Goal: Check status: Check status

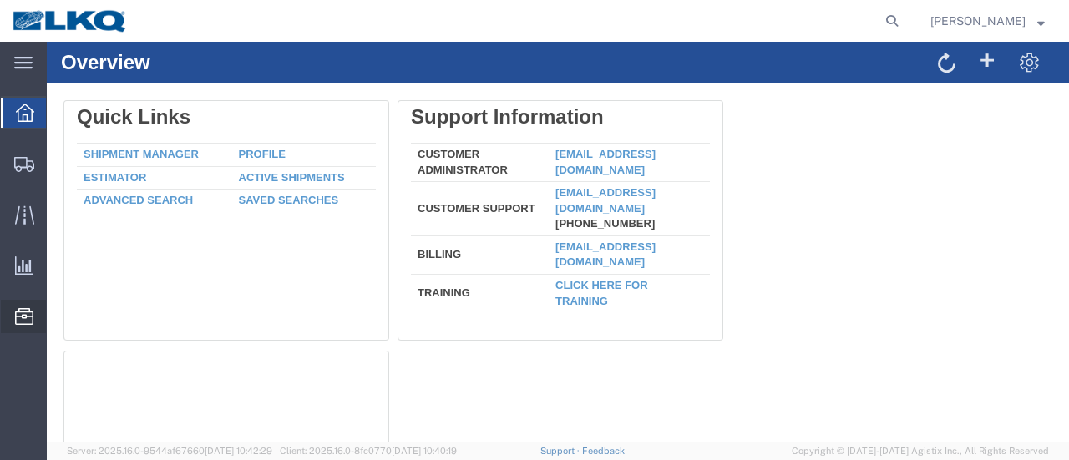
click at [0, 0] on span "Location Appointment" at bounding box center [0, 0] width 0 height 0
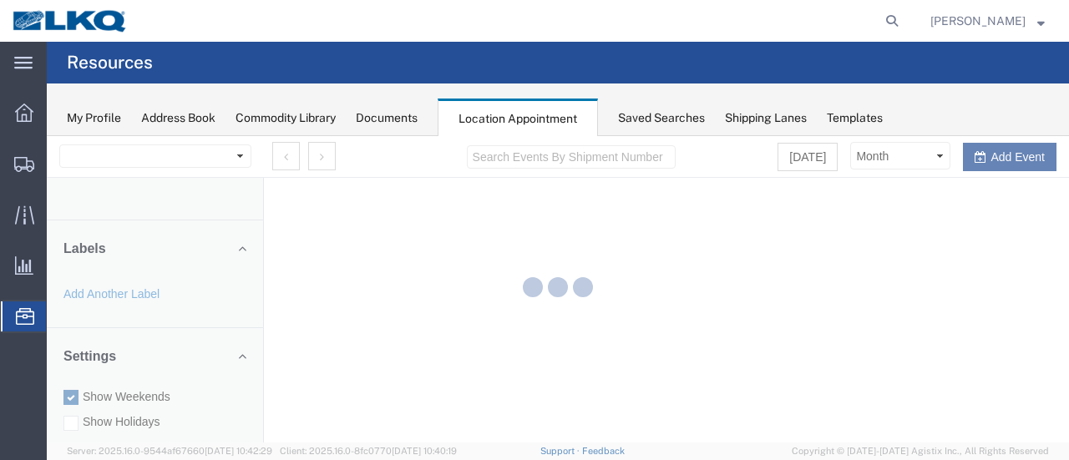
select select "28712"
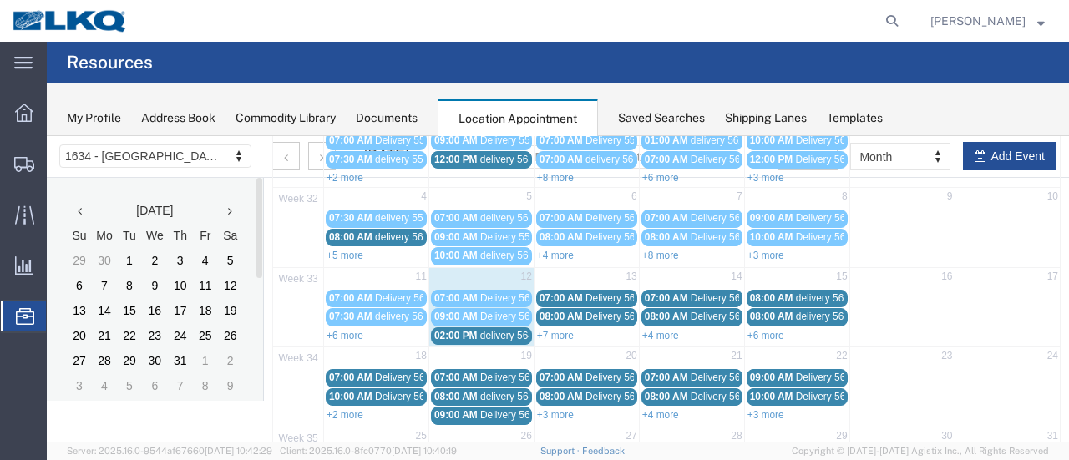
scroll to position [167, 0]
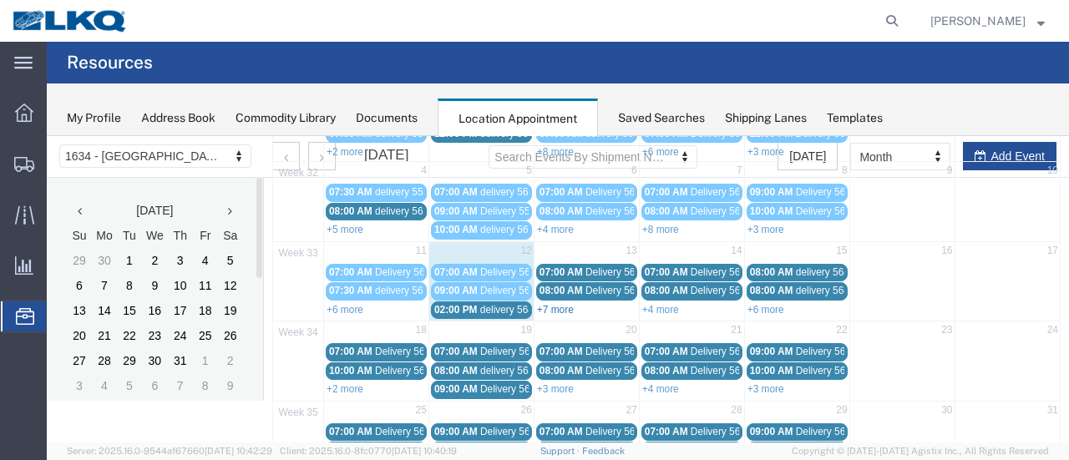
click at [545, 304] on link "+7 more" at bounding box center [555, 310] width 37 height 12
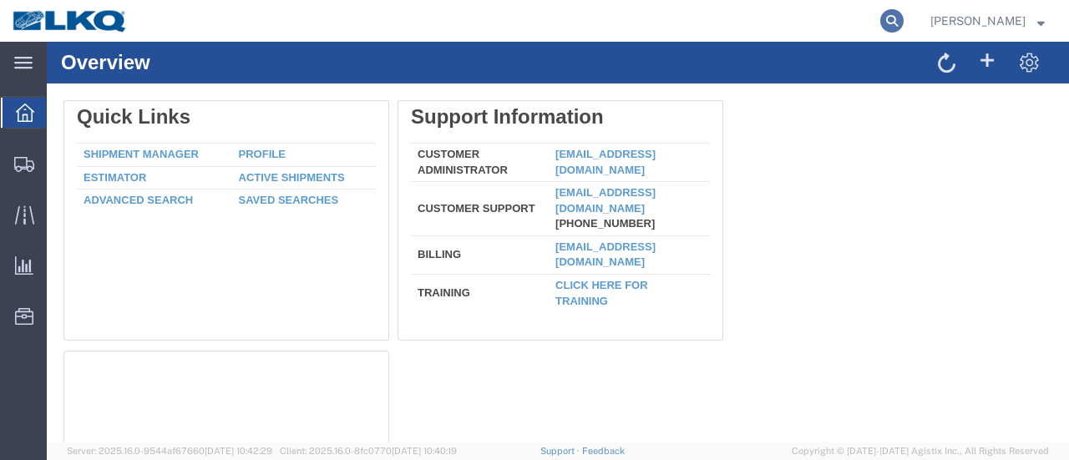
click at [904, 18] on icon at bounding box center [891, 20] width 23 height 23
click at [673, 22] on input "search" at bounding box center [627, 21] width 508 height 40
type input "56473099"
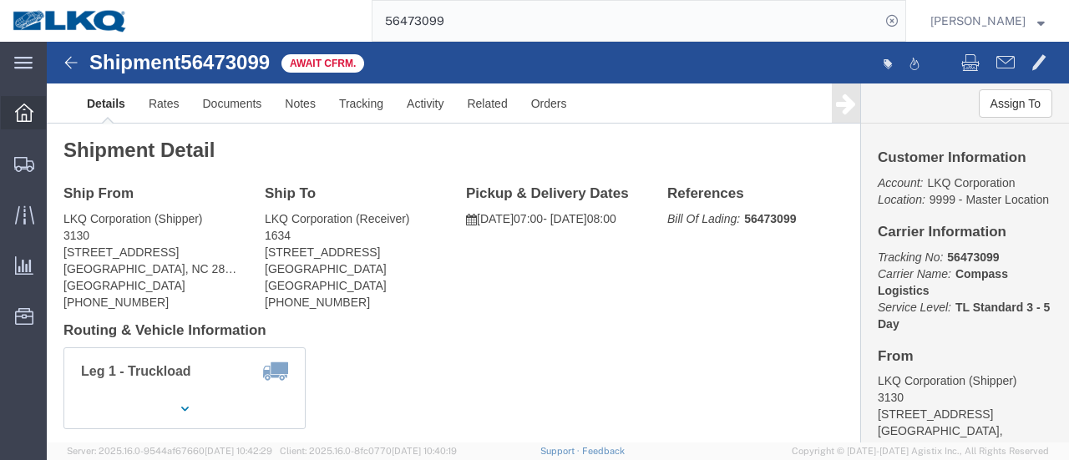
click at [20, 114] on icon at bounding box center [24, 113] width 18 height 18
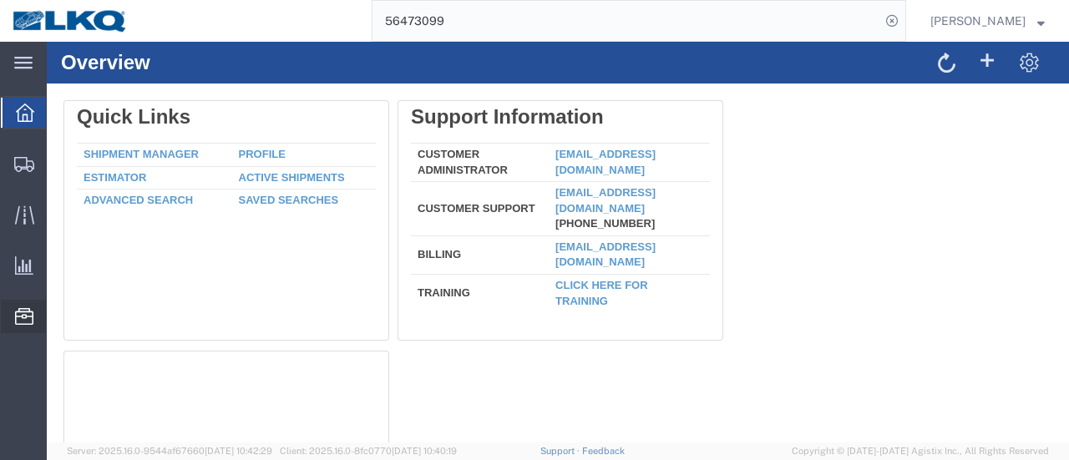
click at [0, 0] on span "Location Appointment" at bounding box center [0, 0] width 0 height 0
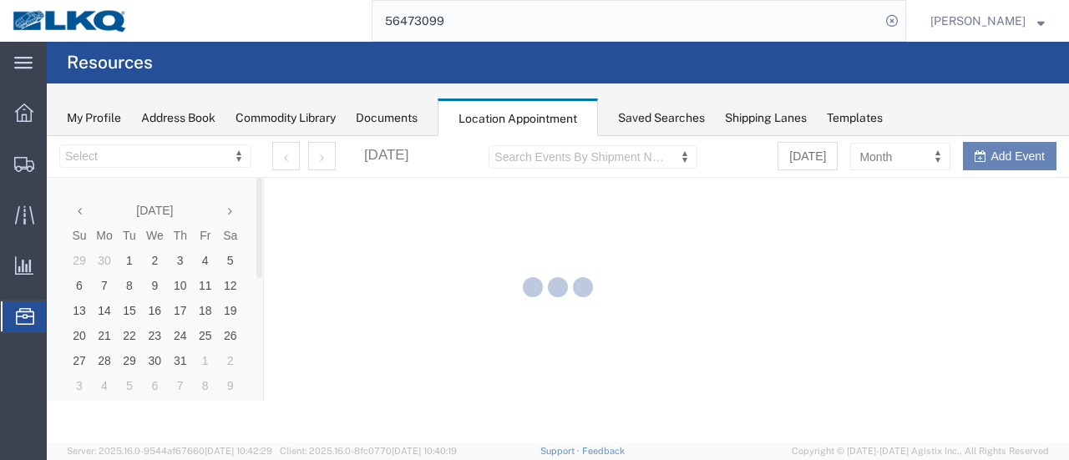
select select "28712"
